Goal: Register for event/course

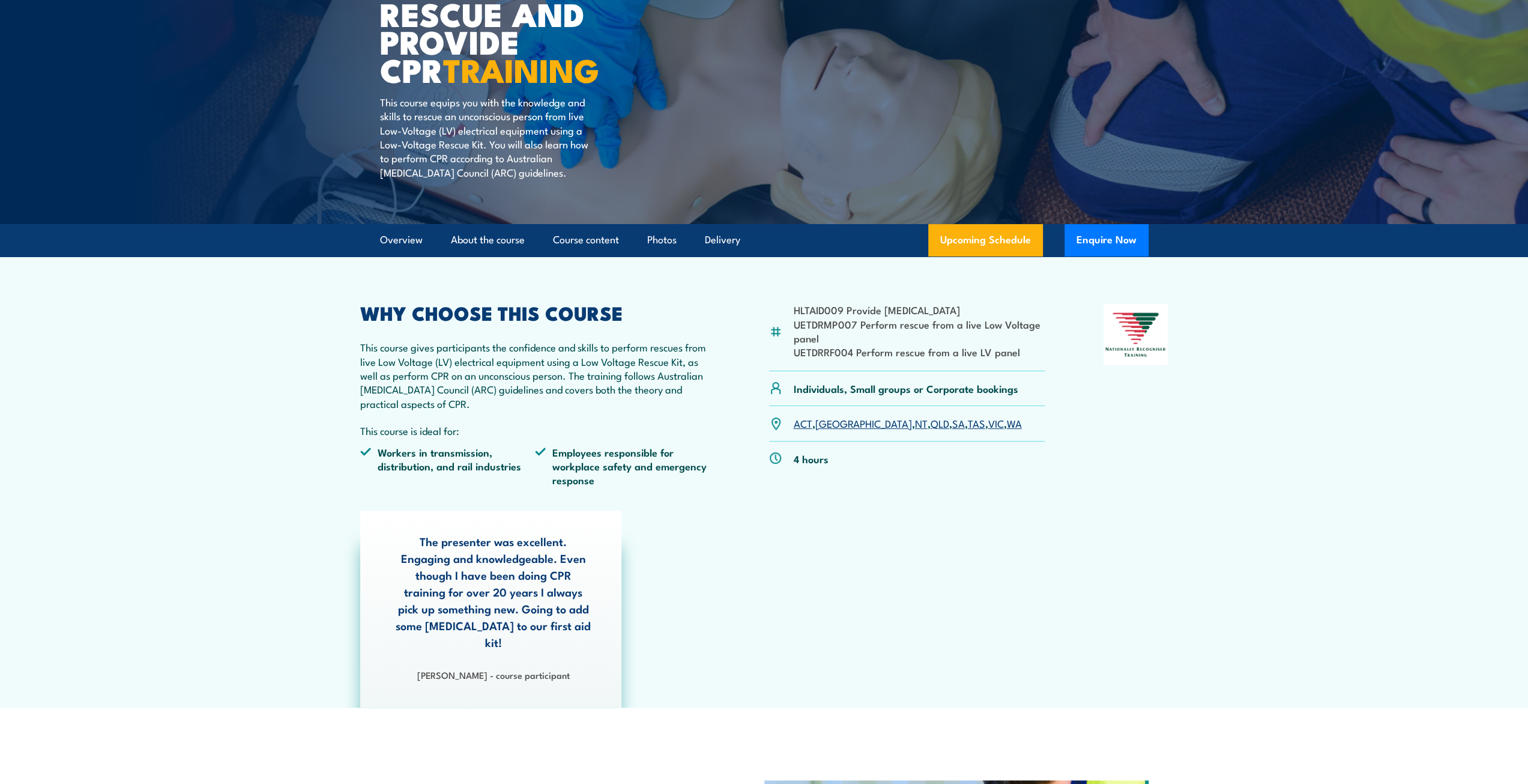
scroll to position [180, 0]
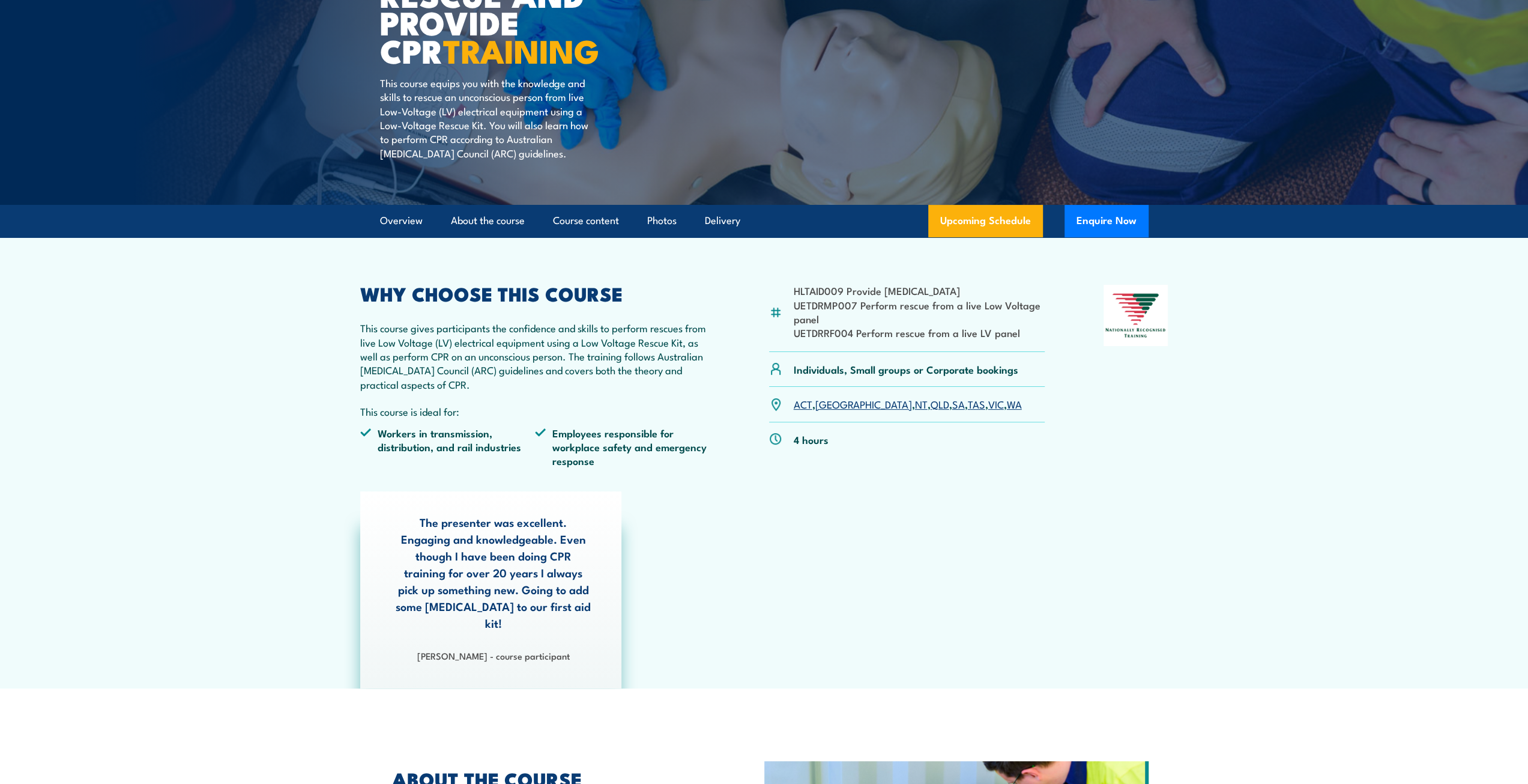
click at [1007, 411] on link "WA" at bounding box center [1014, 403] width 15 height 15
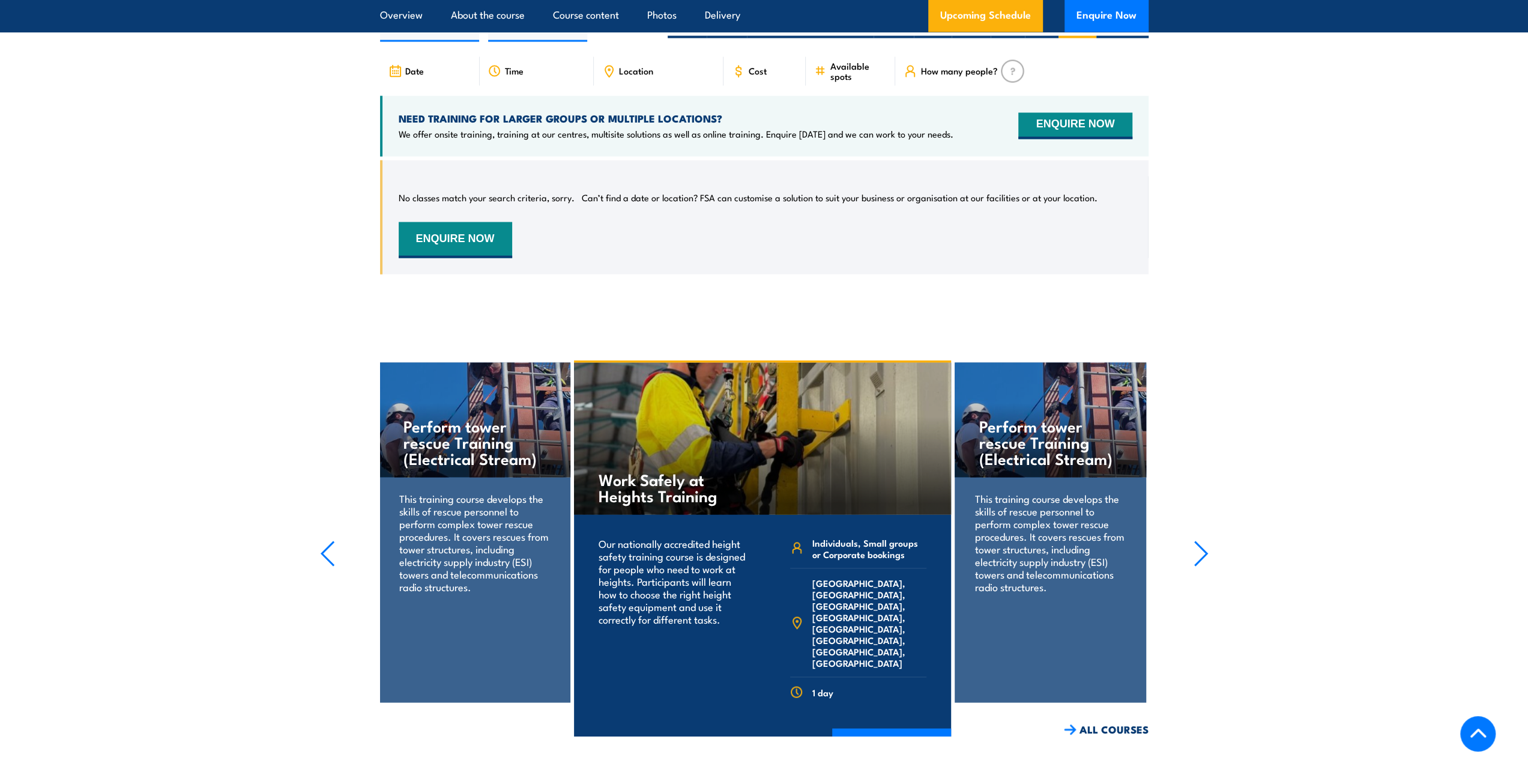
scroll to position [1900, 0]
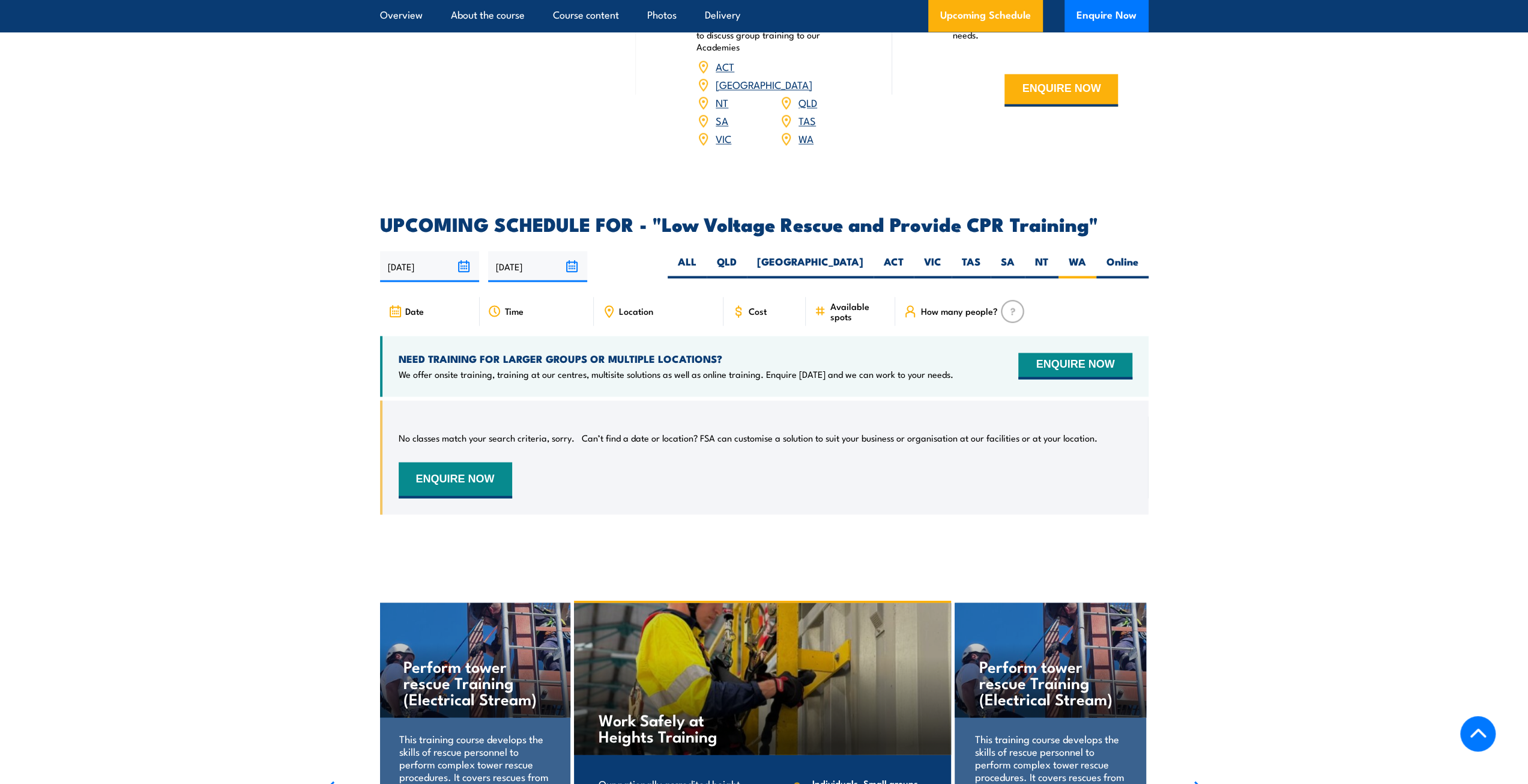
click at [466, 251] on input "[DATE]" at bounding box center [429, 265] width 99 height 30
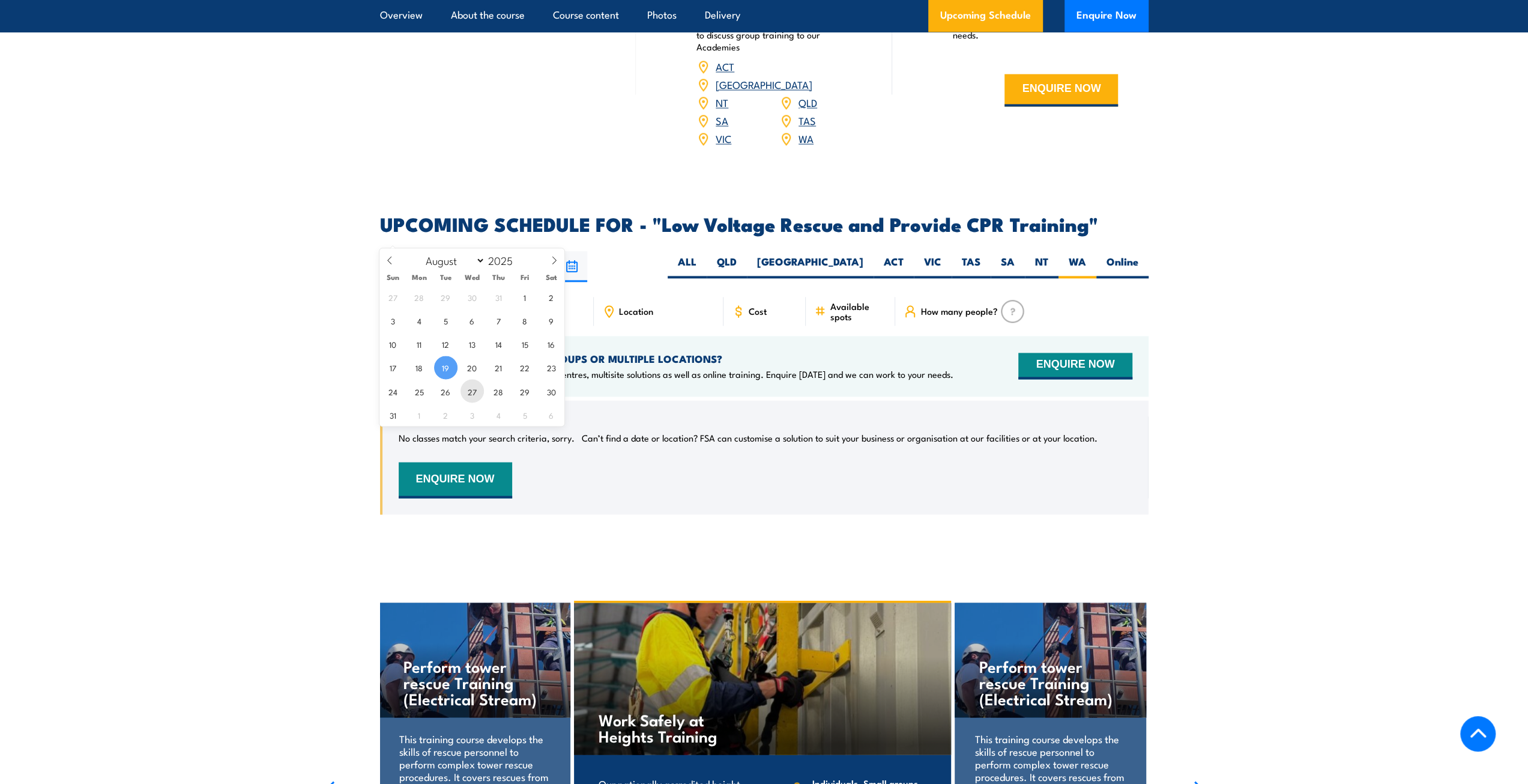
click at [466, 390] on span "27" at bounding box center [472, 390] width 24 height 24
type input "27/08/2025"
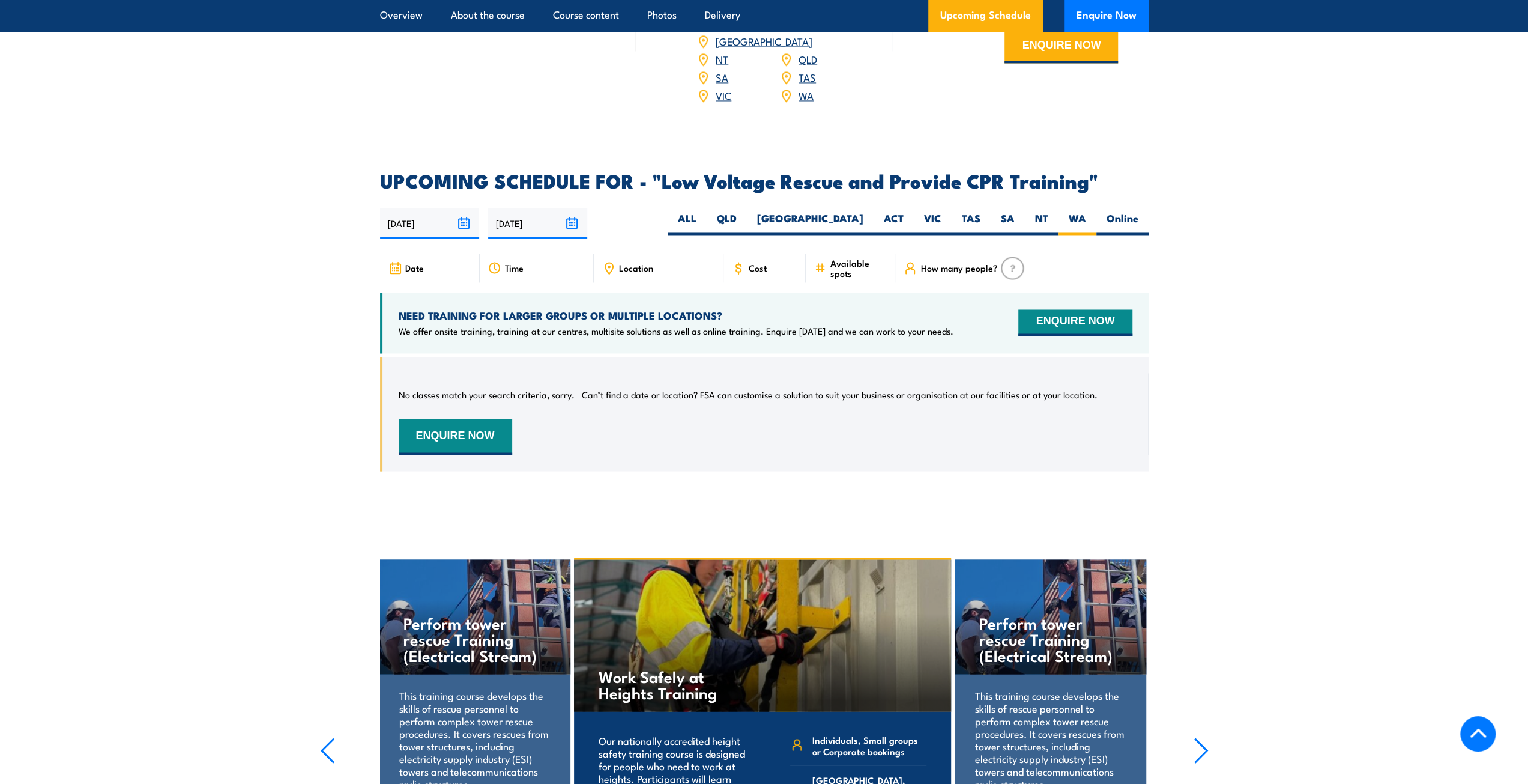
scroll to position [1900, 0]
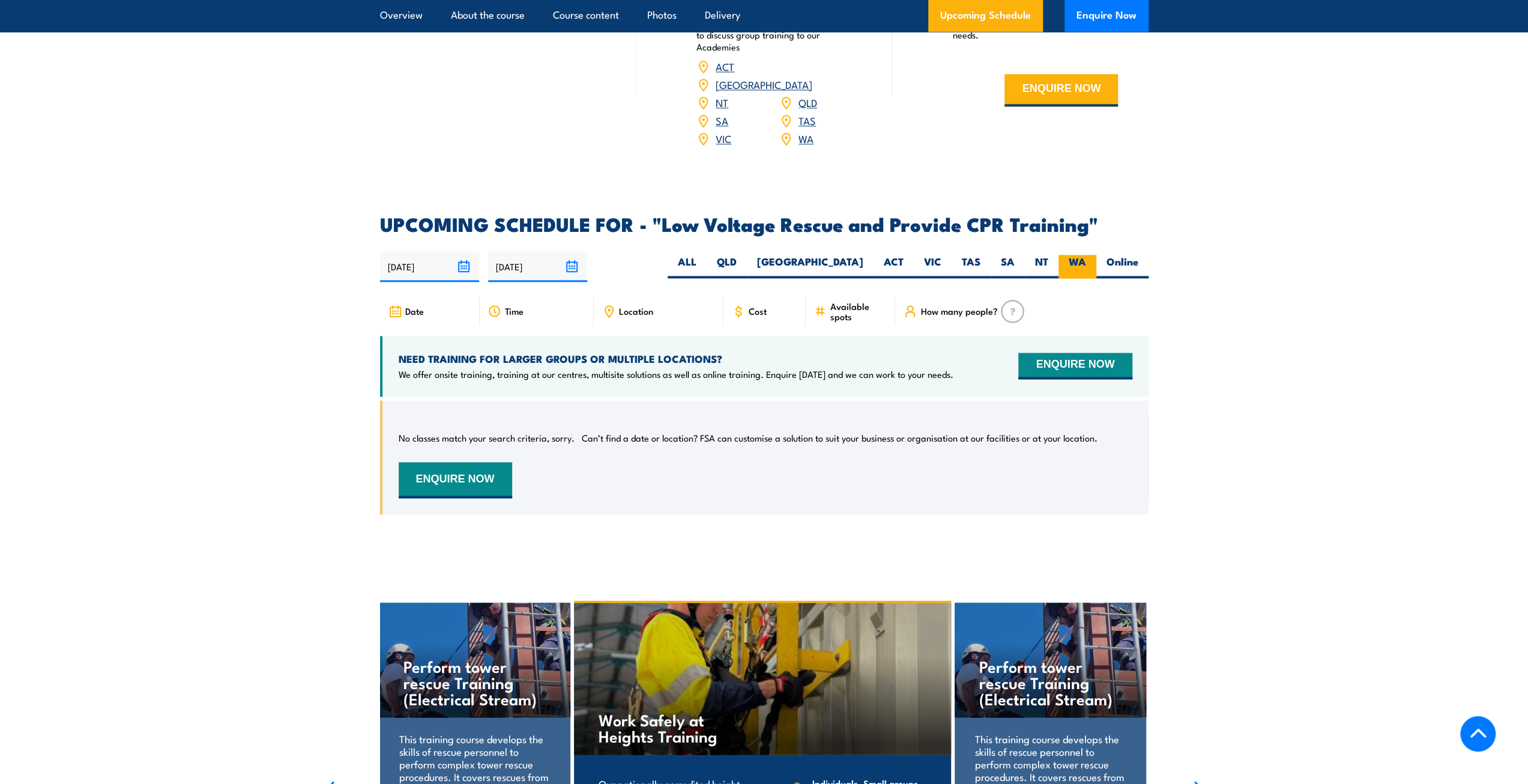
click at [1087, 255] on label "WA" at bounding box center [1077, 266] width 38 height 24
click at [1087, 255] on input "WA" at bounding box center [1090, 259] width 8 height 8
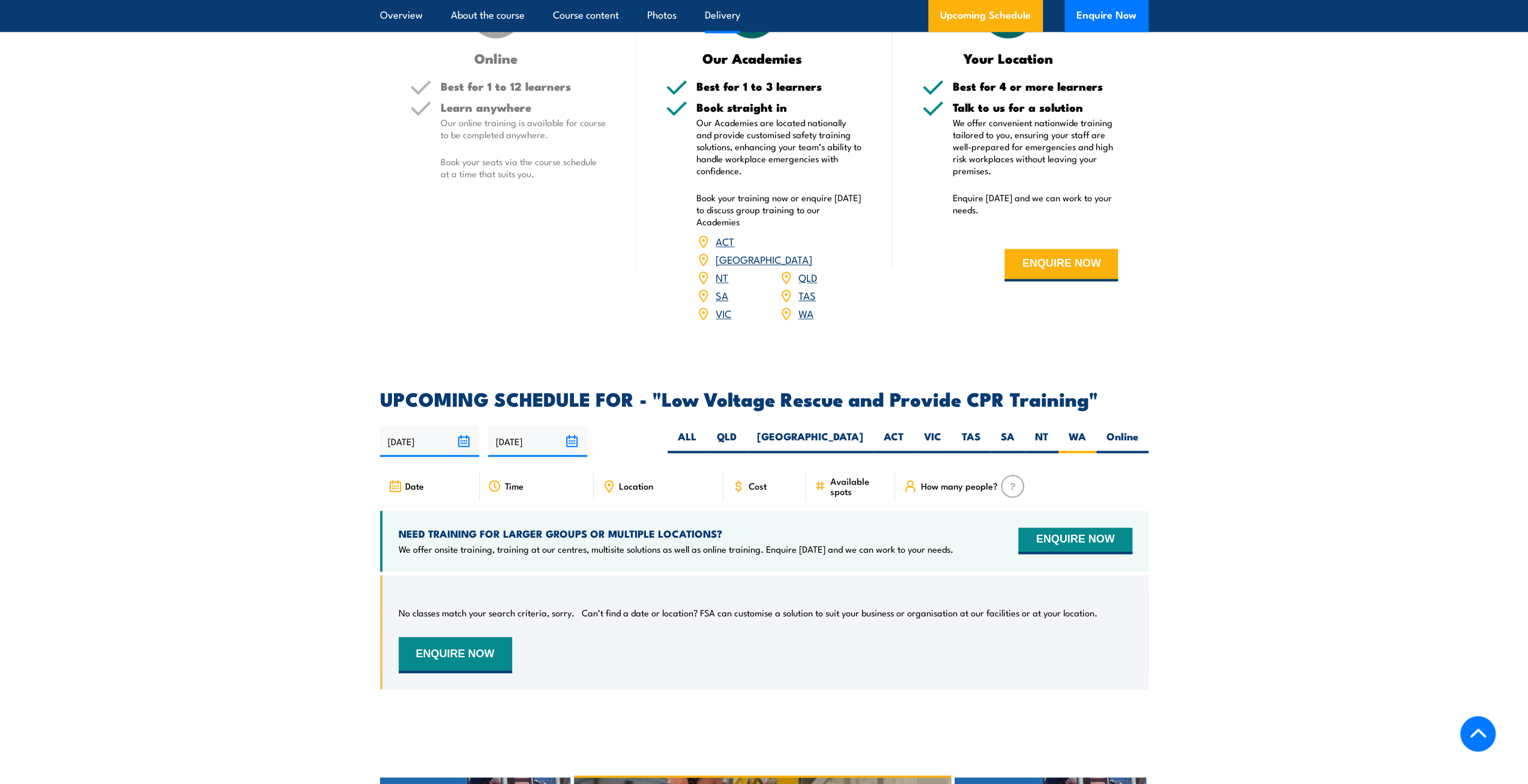
scroll to position [1721, 0]
